Goal: Navigation & Orientation: Find specific page/section

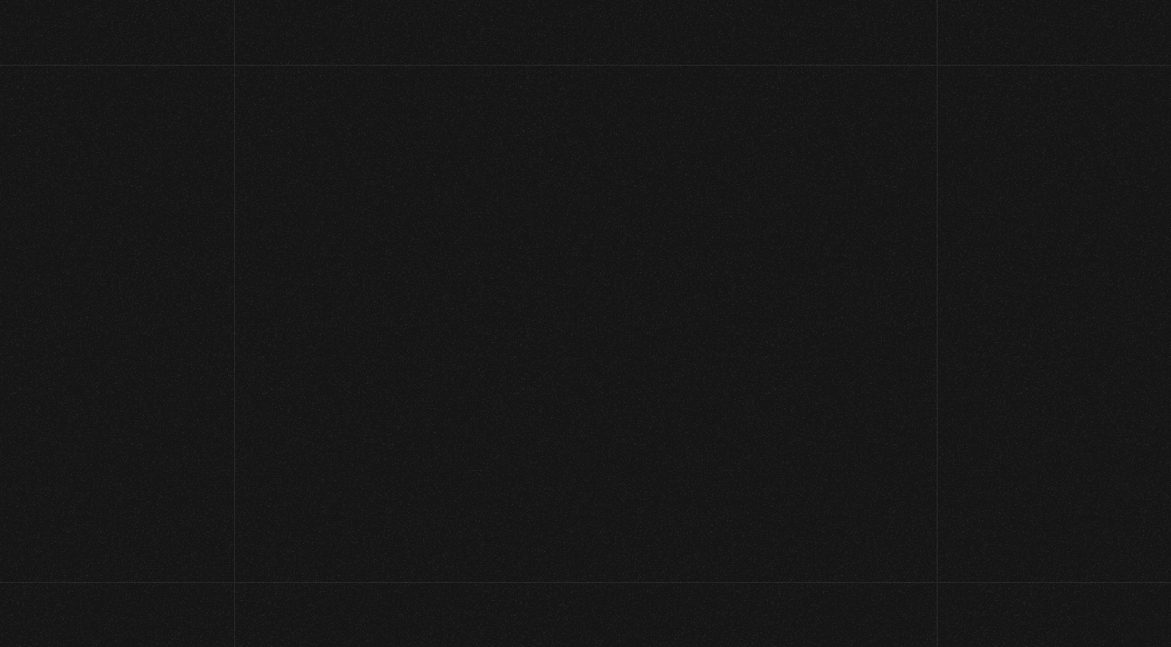
scroll to position [166, 0]
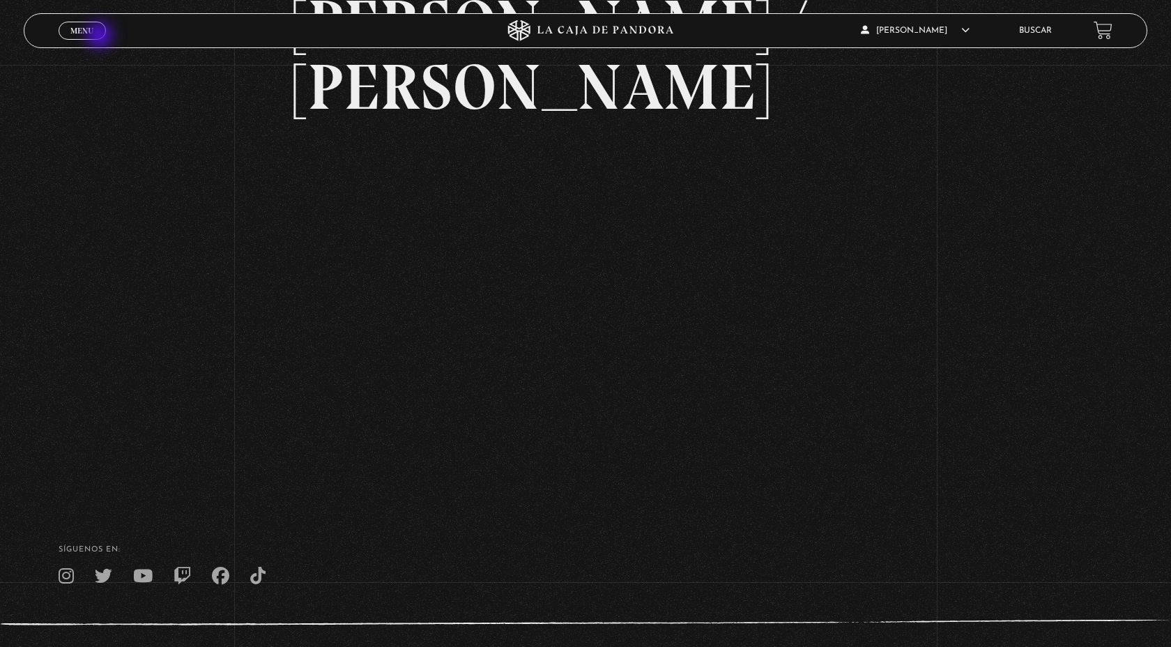
click at [101, 37] on link "Menu Cerrar" at bounding box center [82, 31] width 47 height 18
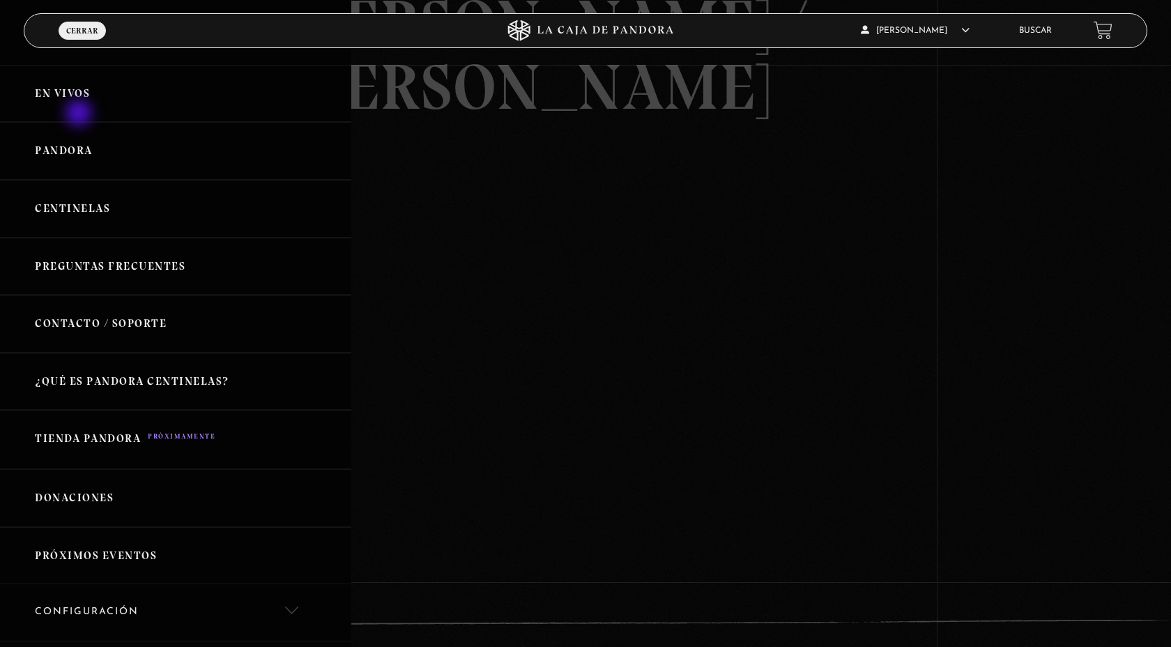
click at [80, 114] on link "En vivos" at bounding box center [175, 94] width 351 height 58
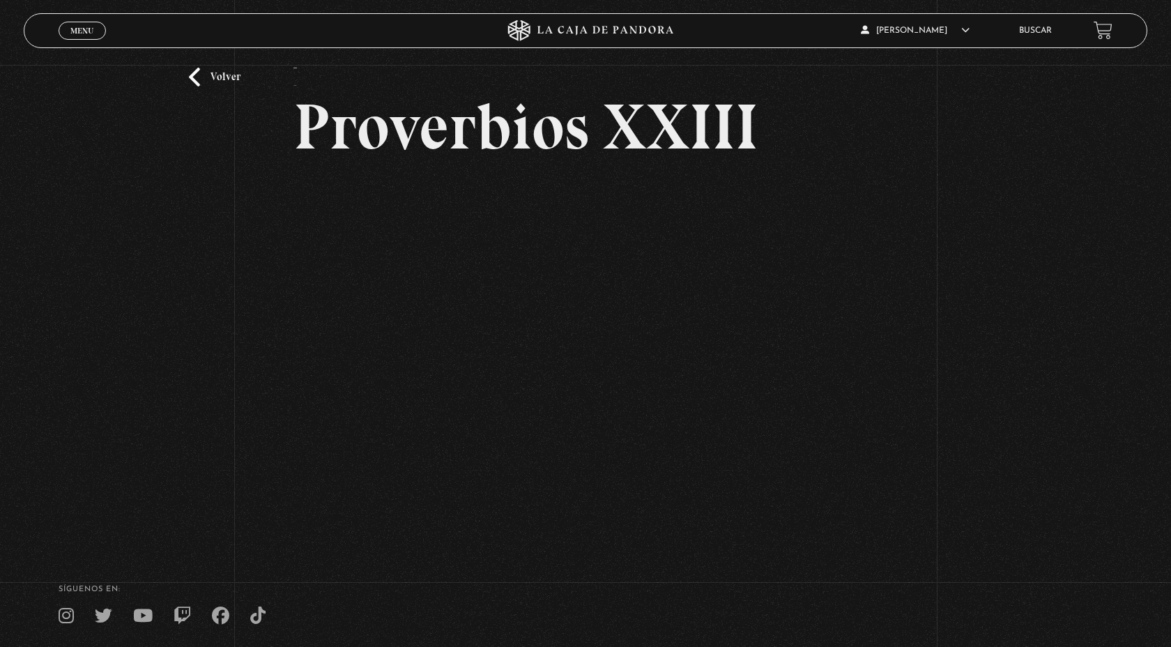
scroll to position [56, 0]
